Goal: Transaction & Acquisition: Purchase product/service

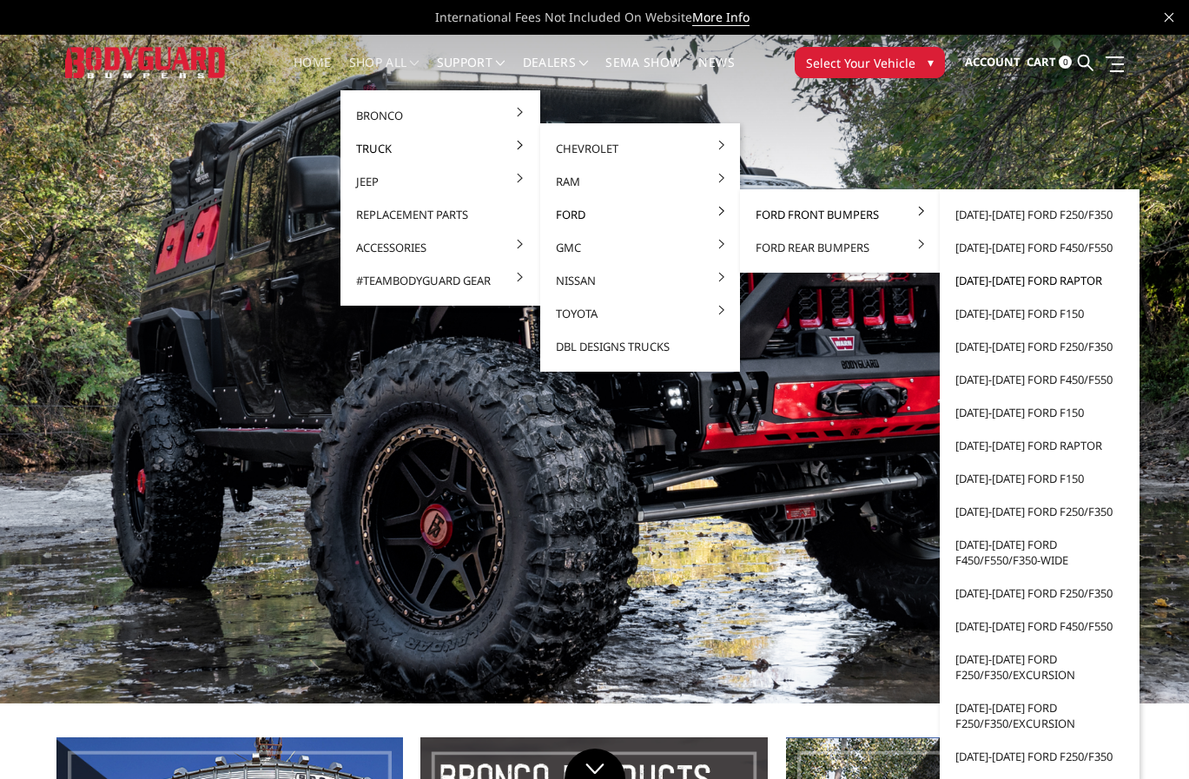
click at [994, 281] on link "[DATE]-[DATE] Ford Raptor" at bounding box center [1040, 280] width 186 height 33
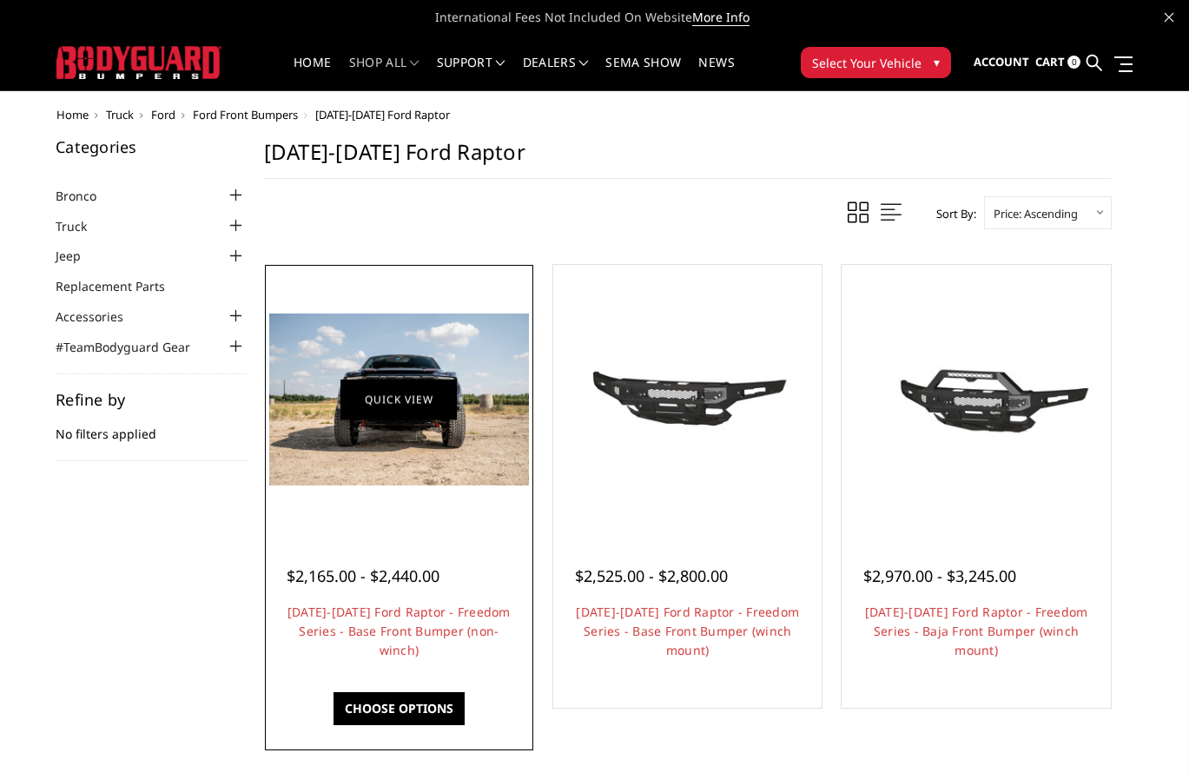
click at [390, 398] on link "Quick view" at bounding box center [399, 399] width 116 height 41
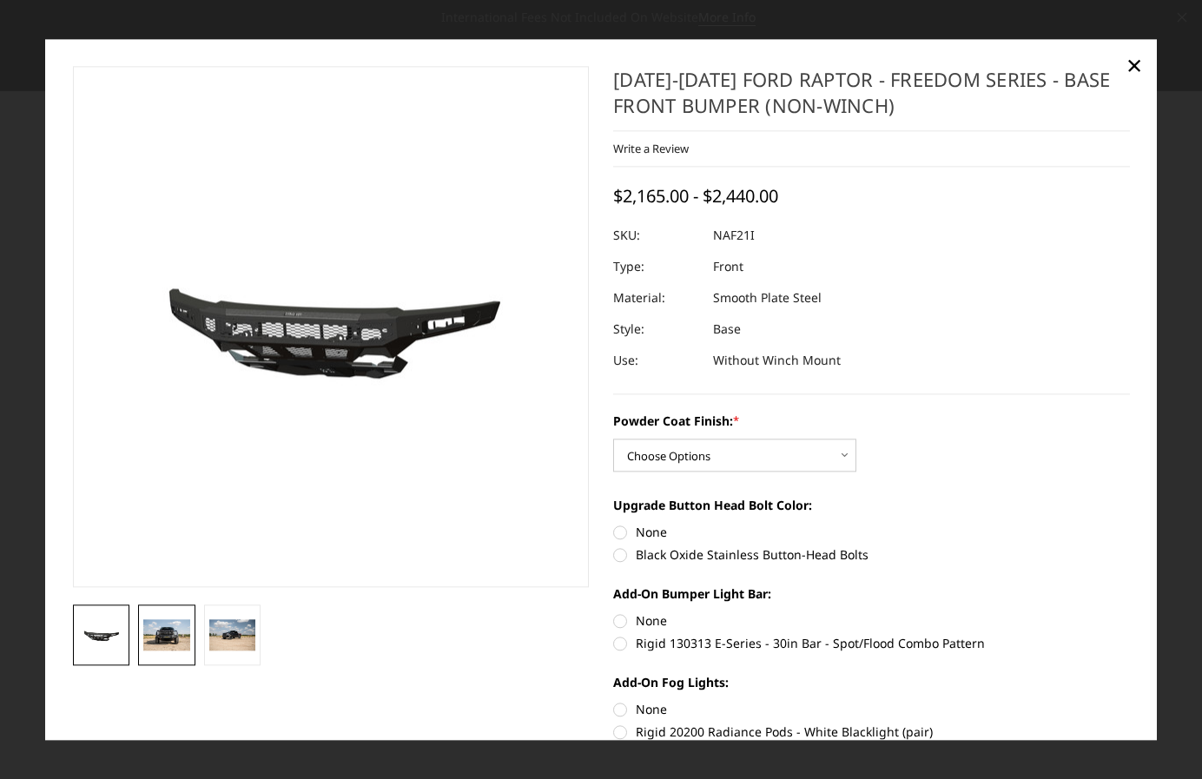
click at [151, 638] on img at bounding box center [166, 635] width 47 height 30
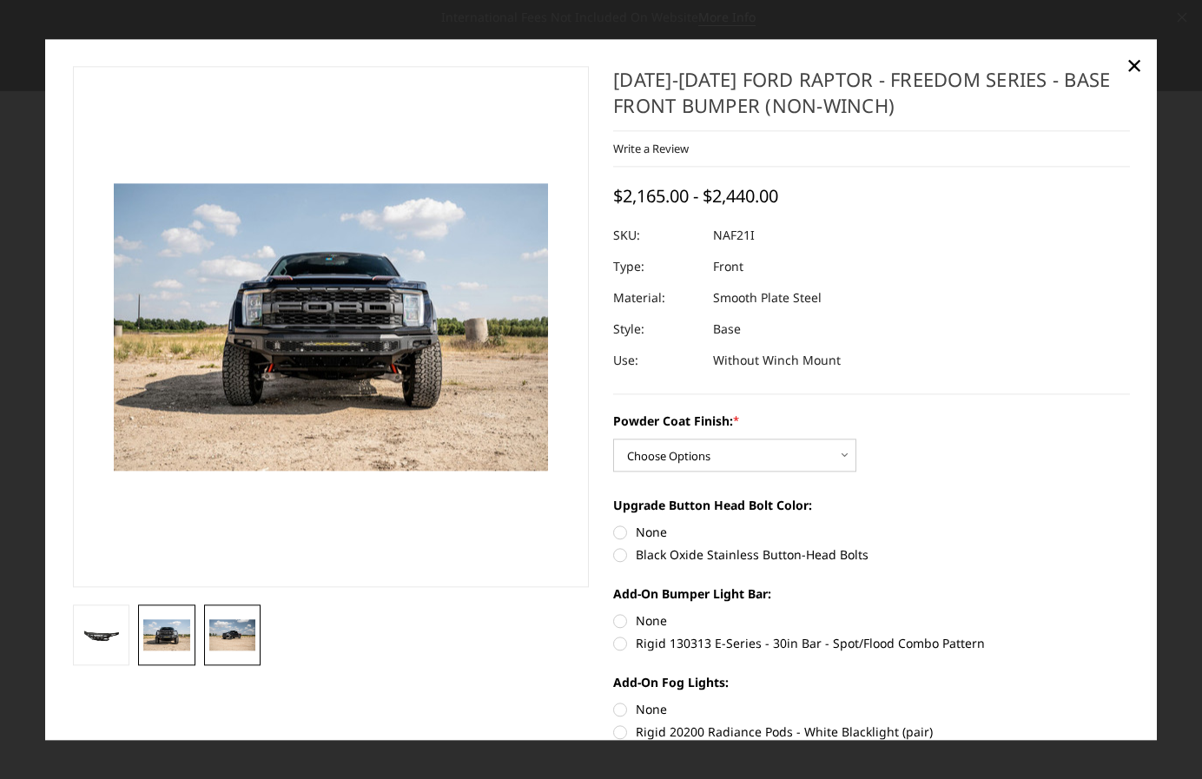
click at [234, 619] on link at bounding box center [232, 635] width 57 height 61
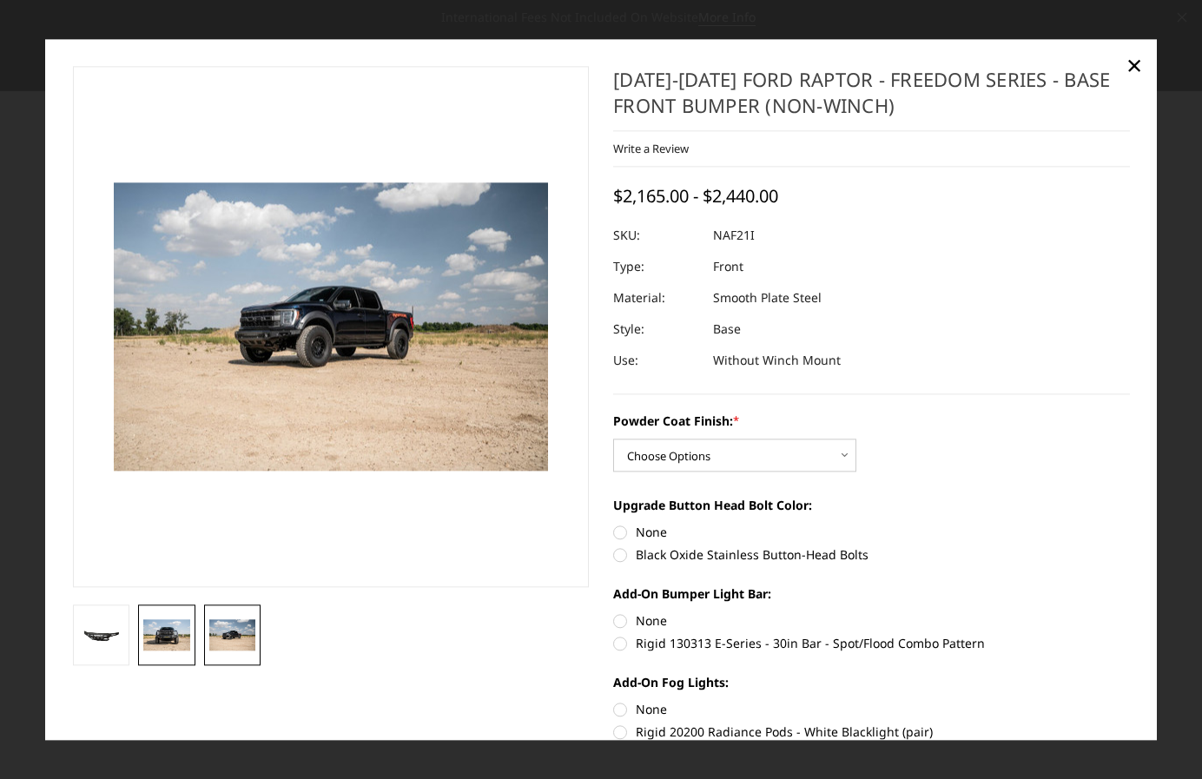
click at [173, 619] on link at bounding box center [166, 635] width 57 height 61
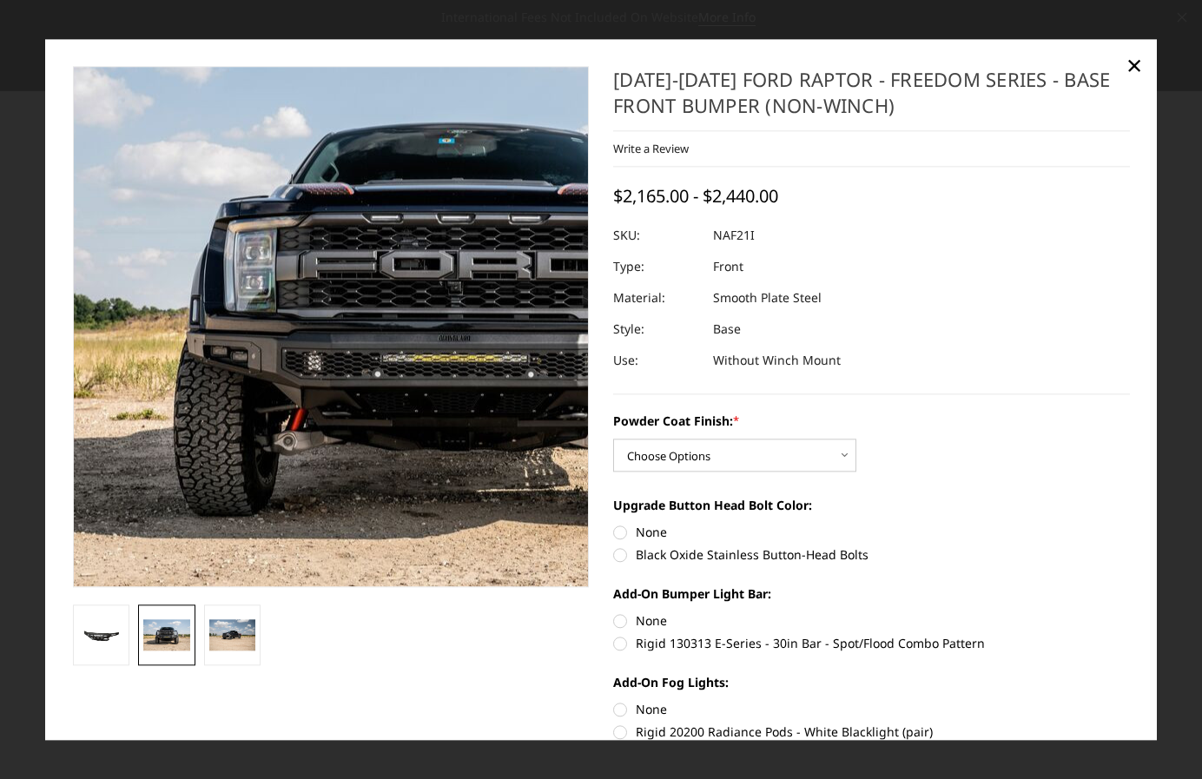
click at [223, 356] on img at bounding box center [452, 315] width 1112 height 737
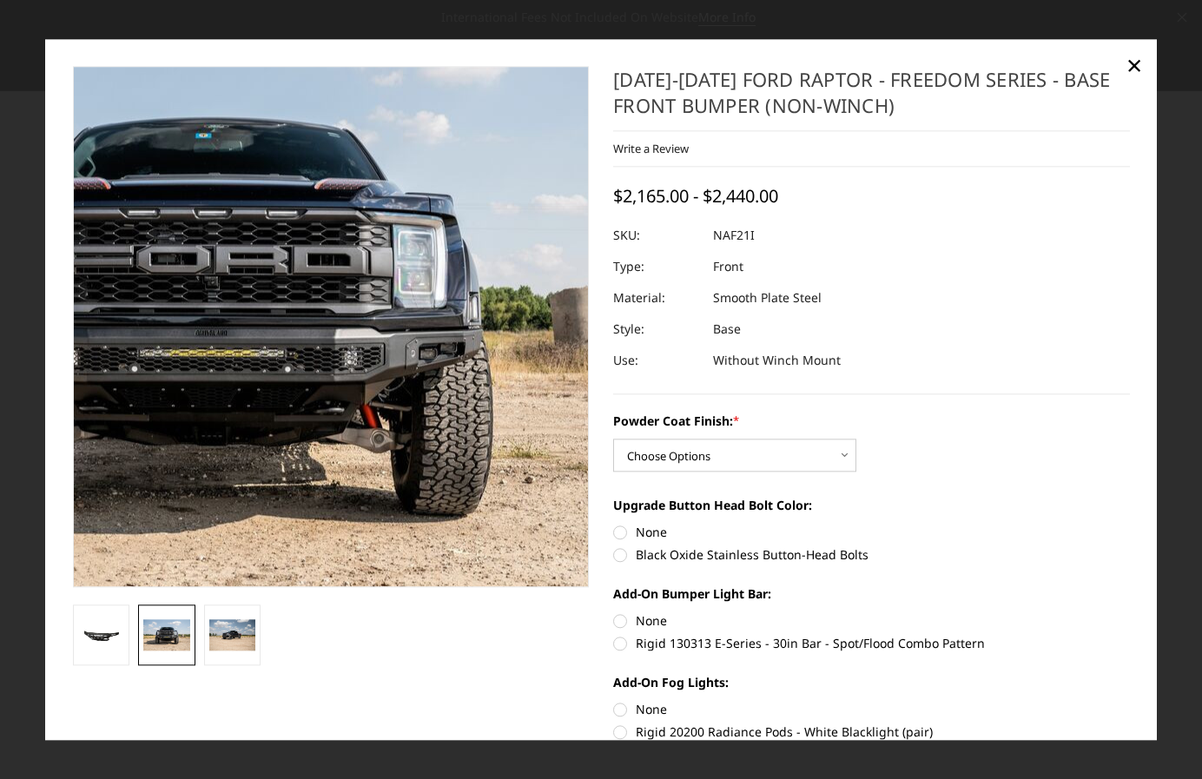
click at [429, 368] on img at bounding box center [209, 311] width 1112 height 737
click at [429, 367] on img at bounding box center [209, 311] width 1112 height 737
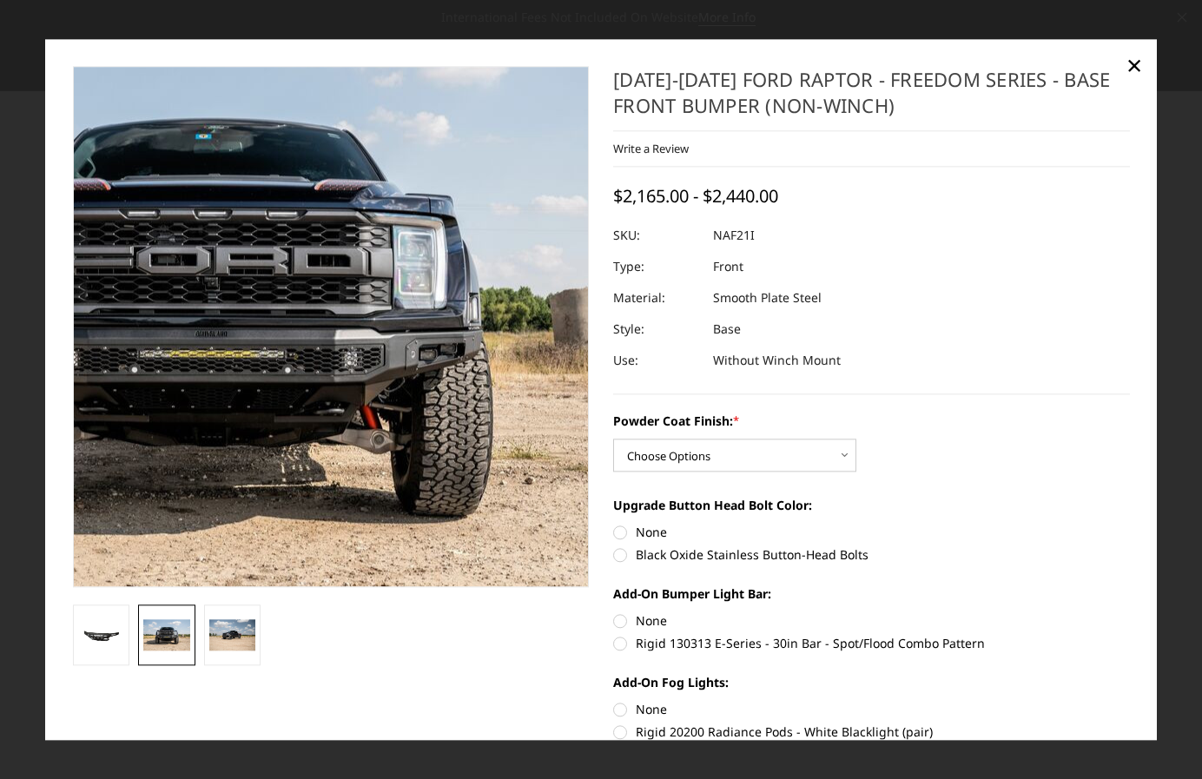
click at [429, 367] on img at bounding box center [209, 311] width 1112 height 737
click at [428, 368] on img at bounding box center [209, 311] width 1112 height 737
